Goal: Information Seeking & Learning: Learn about a topic

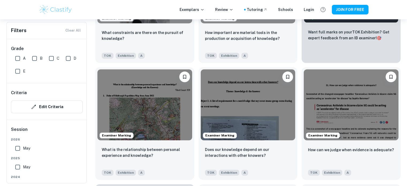
scroll to position [239, 0]
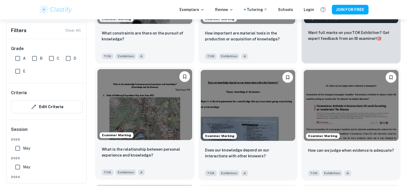
click at [175, 110] on img at bounding box center [144, 104] width 95 height 71
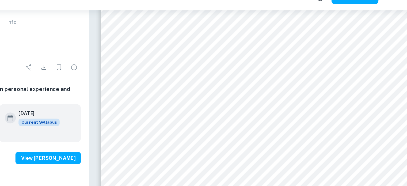
scroll to position [400, 0]
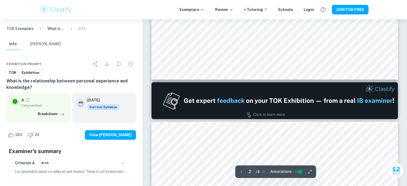
type input "1"
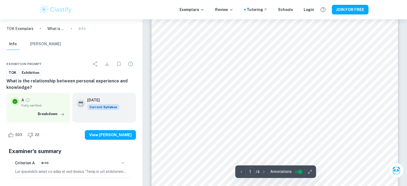
scroll to position [150, 0]
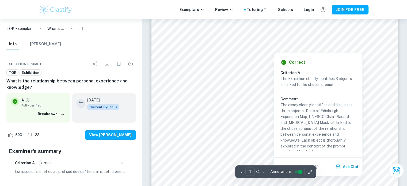
click at [190, 47] on div at bounding box center [273, 48] width 187 height 5
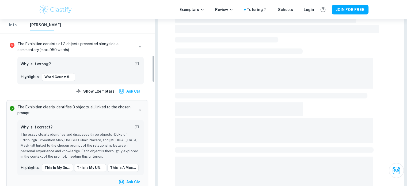
scroll to position [219, 0]
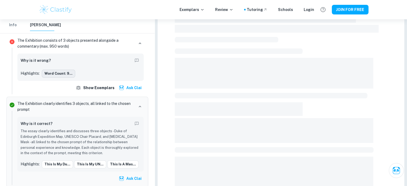
click at [57, 71] on button "Word Count: 9..." at bounding box center [58, 74] width 33 height 8
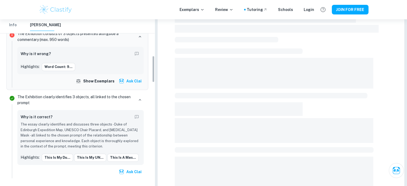
scroll to position [226, 0]
click at [62, 67] on button "Word Count: 9..." at bounding box center [58, 67] width 33 height 8
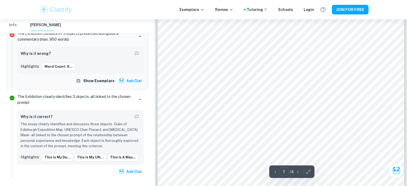
scroll to position [166, 0]
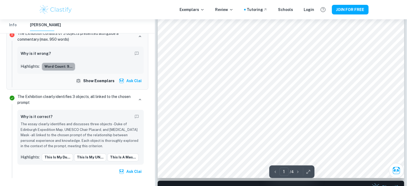
click at [65, 67] on button "Word Count: 9..." at bounding box center [58, 67] width 33 height 8
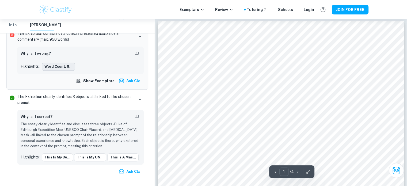
scroll to position [0, 0]
type input "1"
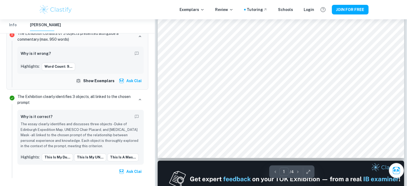
scroll to position [150, 0]
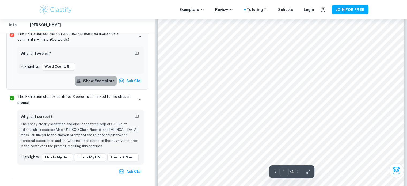
click at [105, 83] on button "Show exemplars" at bounding box center [96, 81] width 42 height 10
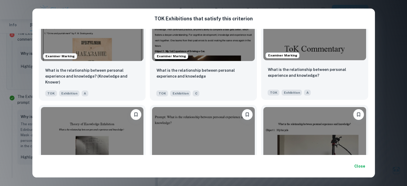
scroll to position [0, 0]
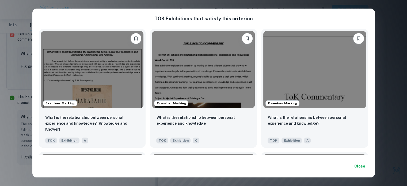
click at [401, 105] on div "TOK Exhibition s that satisfy this criterion Examiner Marking What is the relat…" at bounding box center [203, 93] width 407 height 186
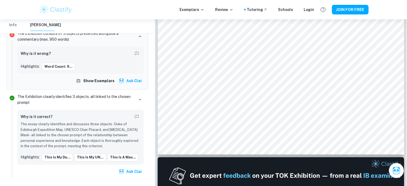
scroll to position [189, 0]
